Goal: Task Accomplishment & Management: Use online tool/utility

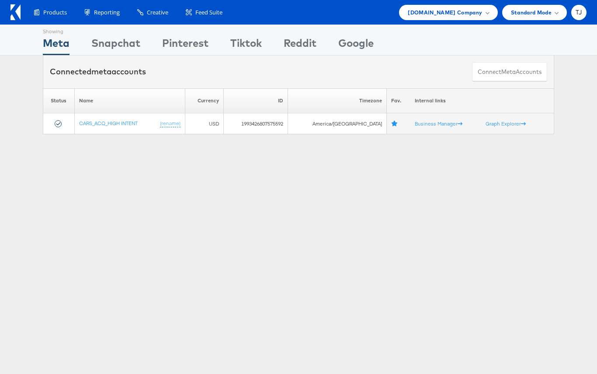
drag, startPoint x: 484, startPoint y: 12, endPoint x: 485, endPoint y: 115, distance: 103.6
click at [484, 12] on div "[DOMAIN_NAME] Company" at bounding box center [448, 12] width 81 height 9
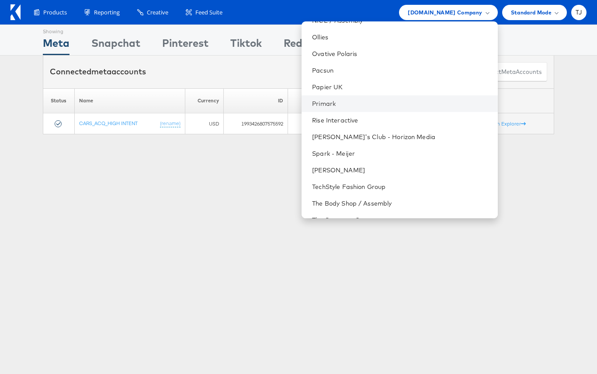
scroll to position [1074, 0]
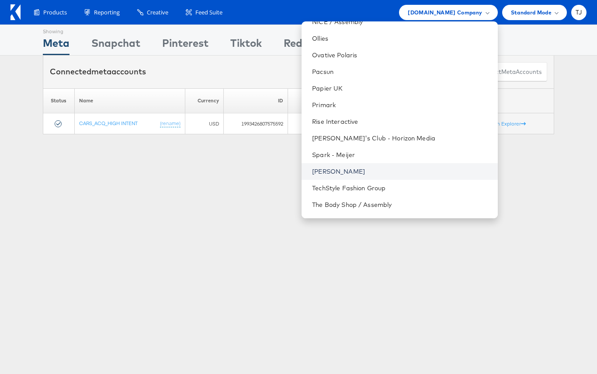
click at [408, 169] on link "[PERSON_NAME]" at bounding box center [401, 171] width 178 height 9
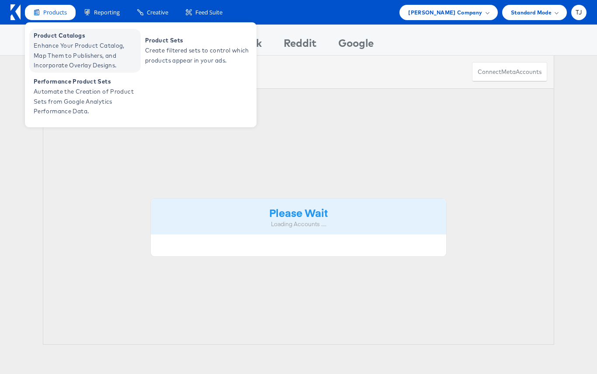
click at [51, 35] on span "Product Catalogs" at bounding box center [86, 36] width 105 height 10
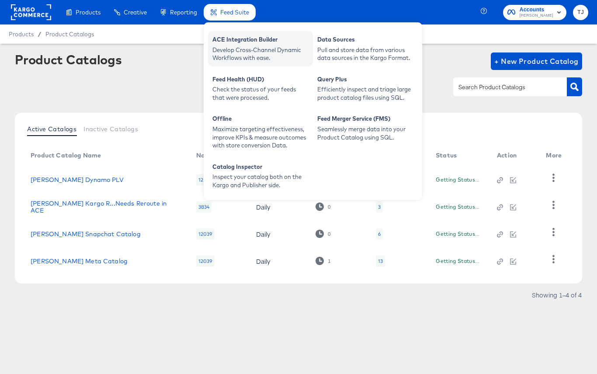
click at [248, 52] on div "Develop Cross-Channel Dynamic Workflows with ease." at bounding box center [261, 54] width 96 height 16
